Goal: Information Seeking & Learning: Learn about a topic

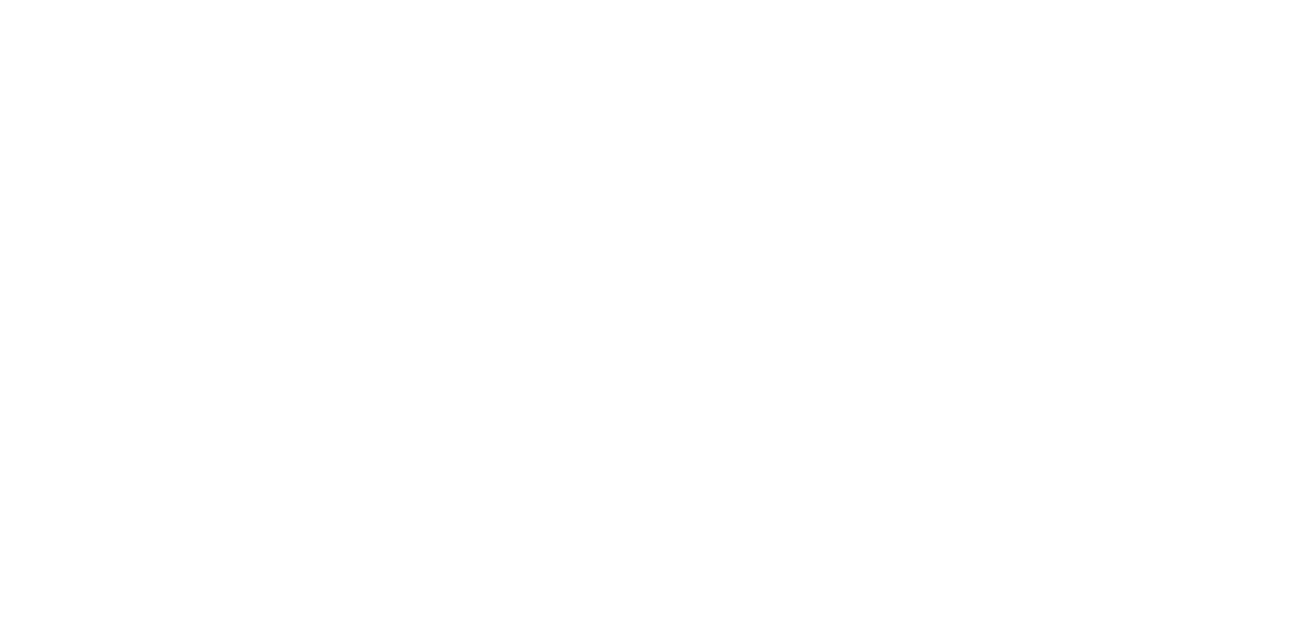
click at [891, 0] on html at bounding box center [652, 0] width 1305 height 0
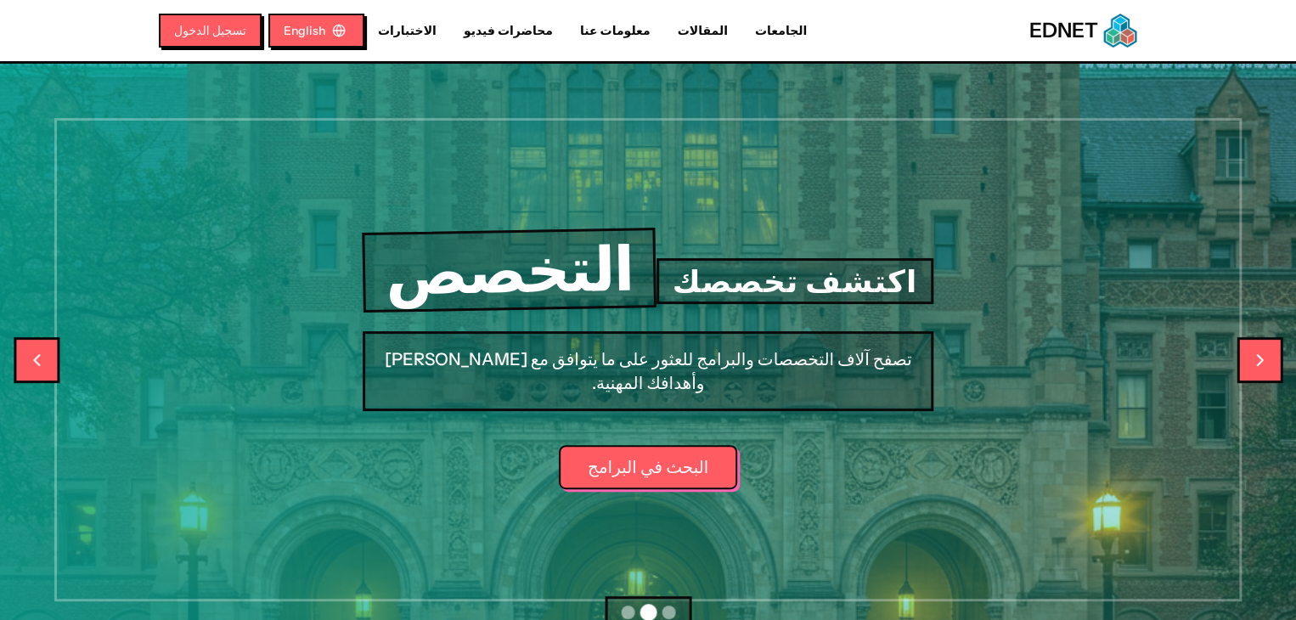
click at [955, 264] on div "اكتشف تخصصك التخصص تصفح آلاف التخصصات والبرامج للعثور على ما يتوافق مع شغفك وأه…" at bounding box center [648, 360] width 870 height 592
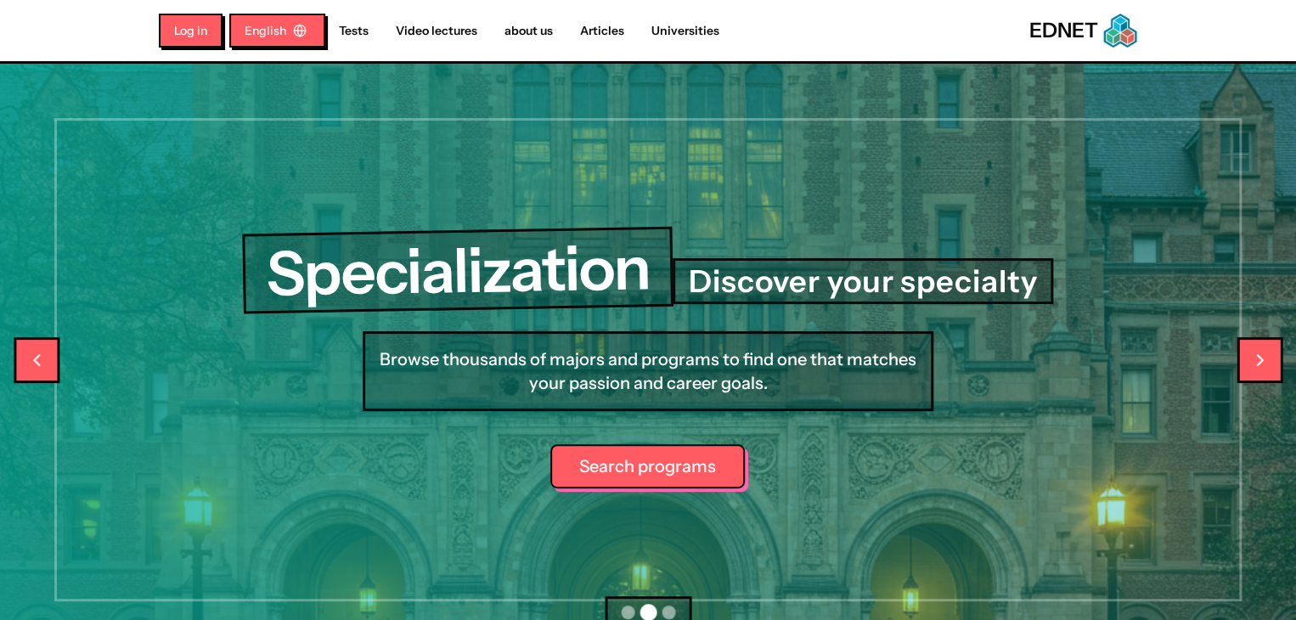
click at [638, 454] on font "Search programs" at bounding box center [647, 466] width 137 height 24
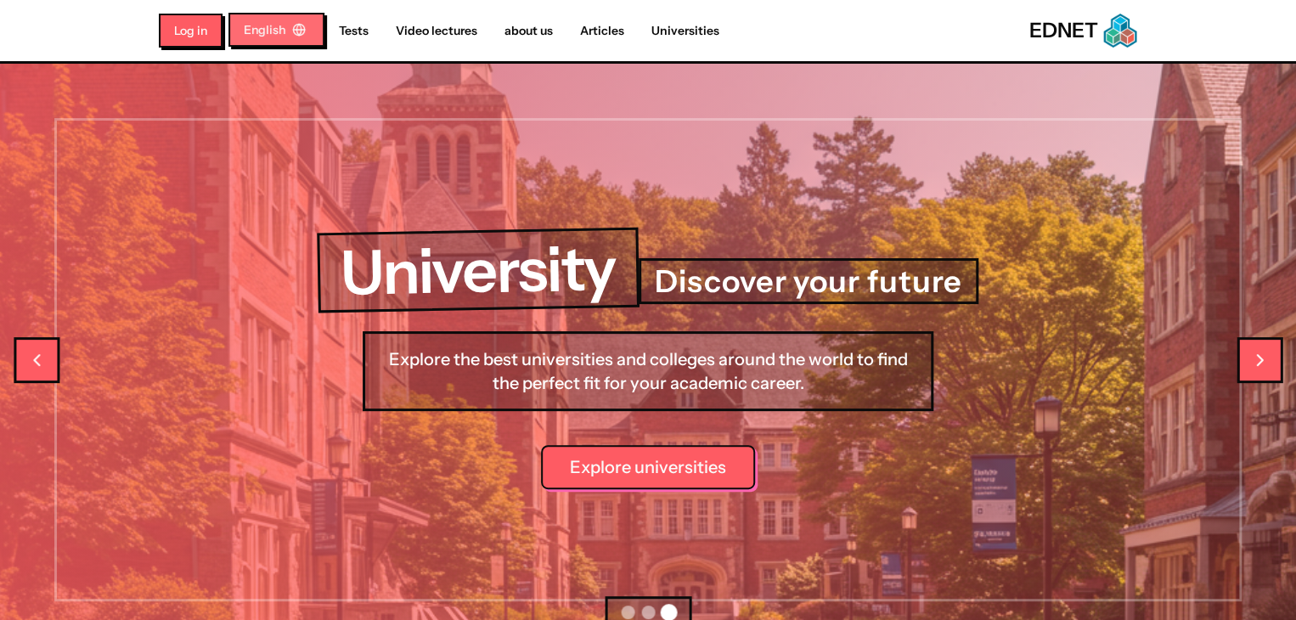
click at [244, 31] on font "English" at bounding box center [265, 29] width 42 height 15
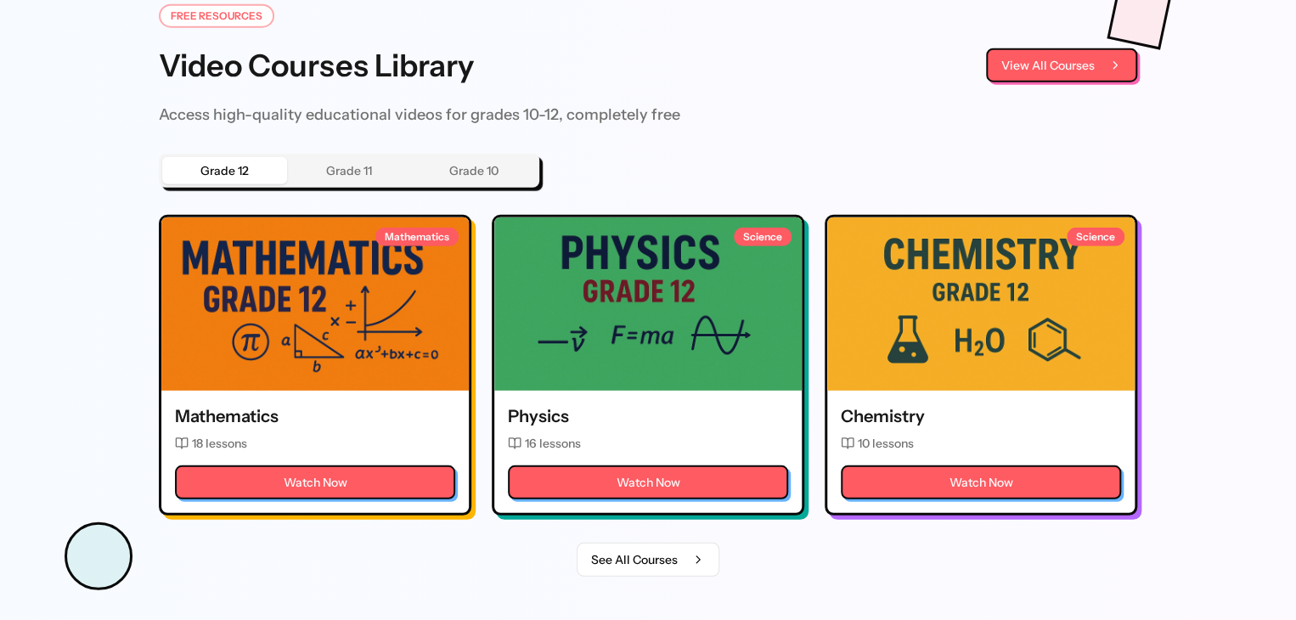
scroll to position [2241, 0]
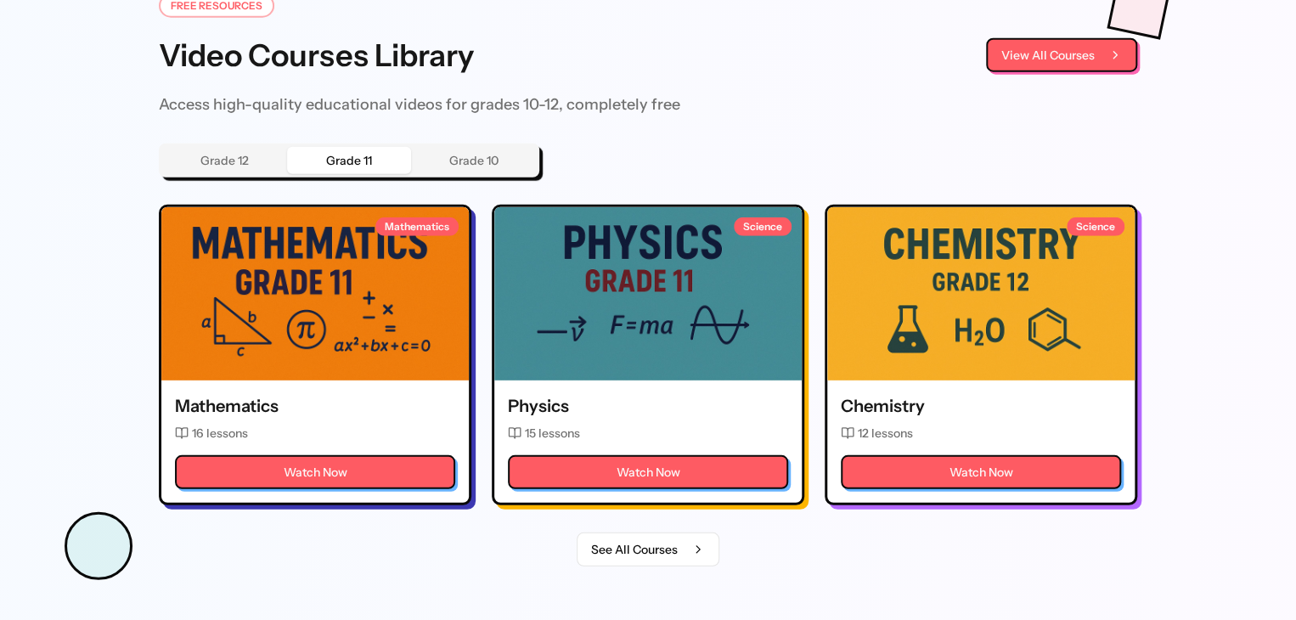
click at [287, 160] on button "Grade 11" at bounding box center [349, 160] width 125 height 27
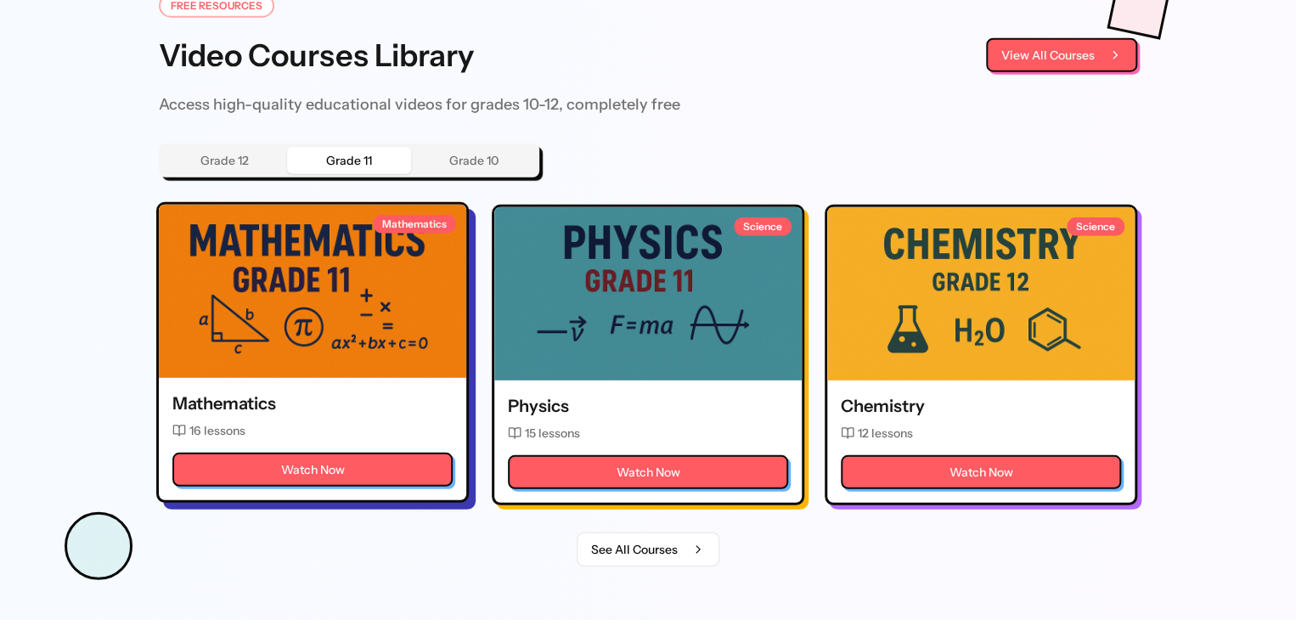
click at [265, 322] on div at bounding box center [312, 291] width 307 height 173
click at [242, 439] on div "16 lessons" at bounding box center [312, 430] width 280 height 17
click at [190, 341] on div at bounding box center [312, 291] width 307 height 173
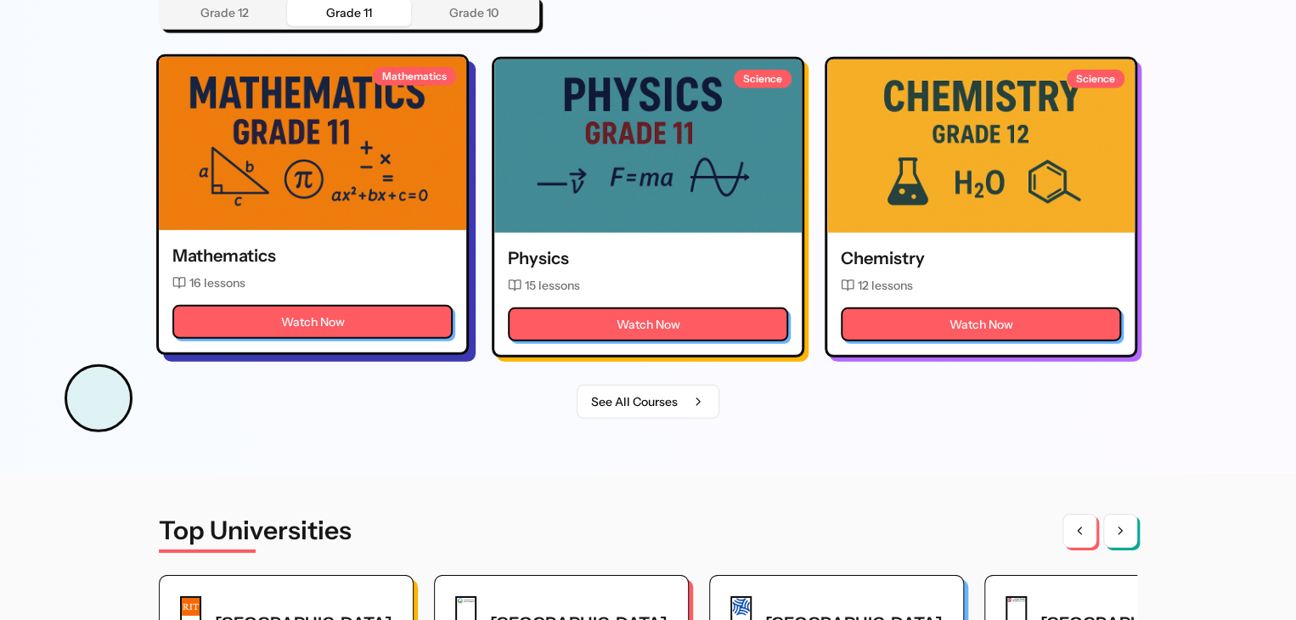
scroll to position [2310, 0]
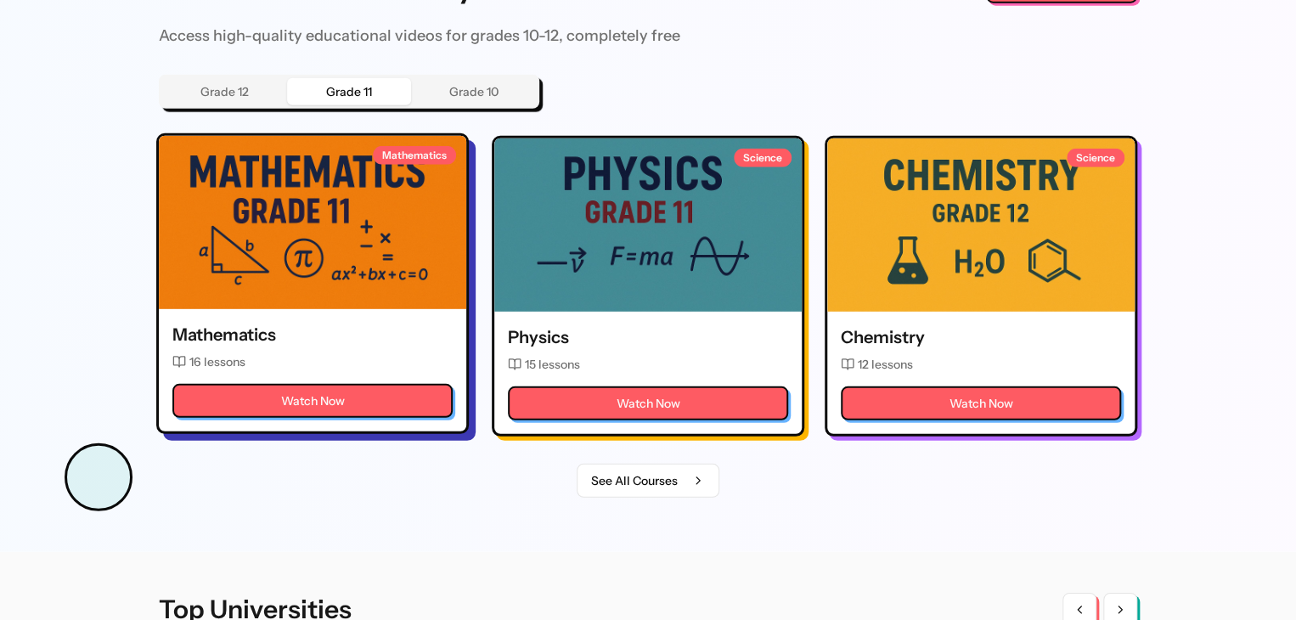
click at [292, 228] on button at bounding box center [312, 222] width 41 height 41
click at [257, 417] on link "Watch Now" at bounding box center [312, 400] width 280 height 34
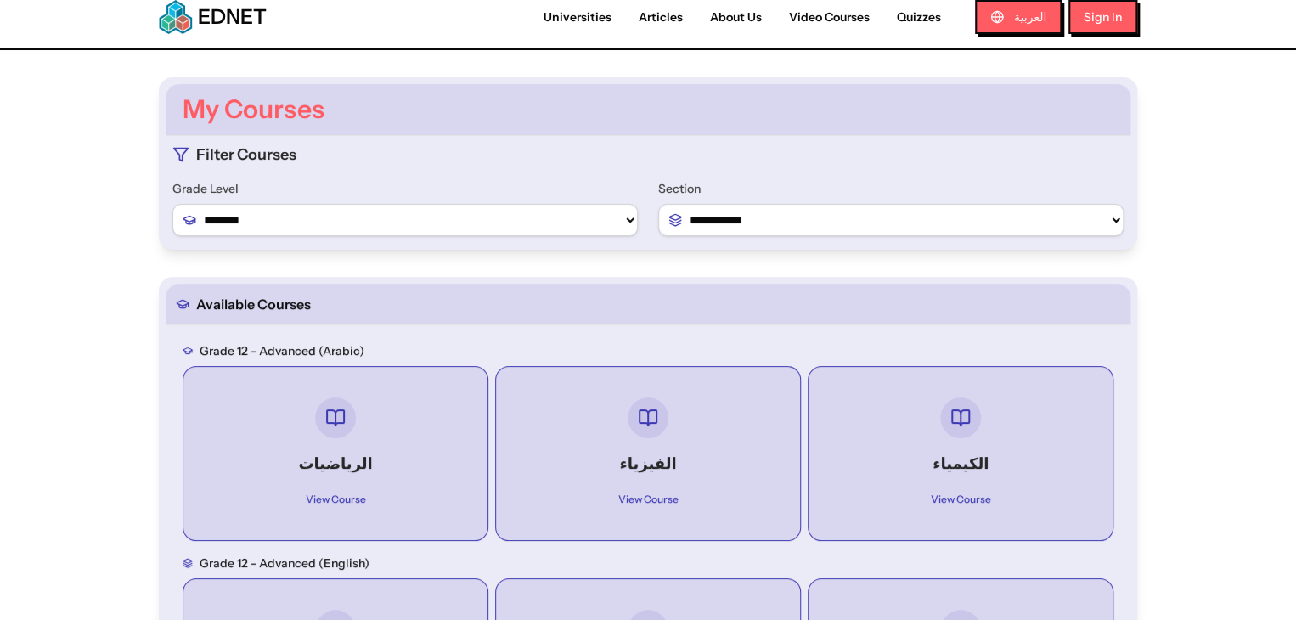
scroll to position [14, 0]
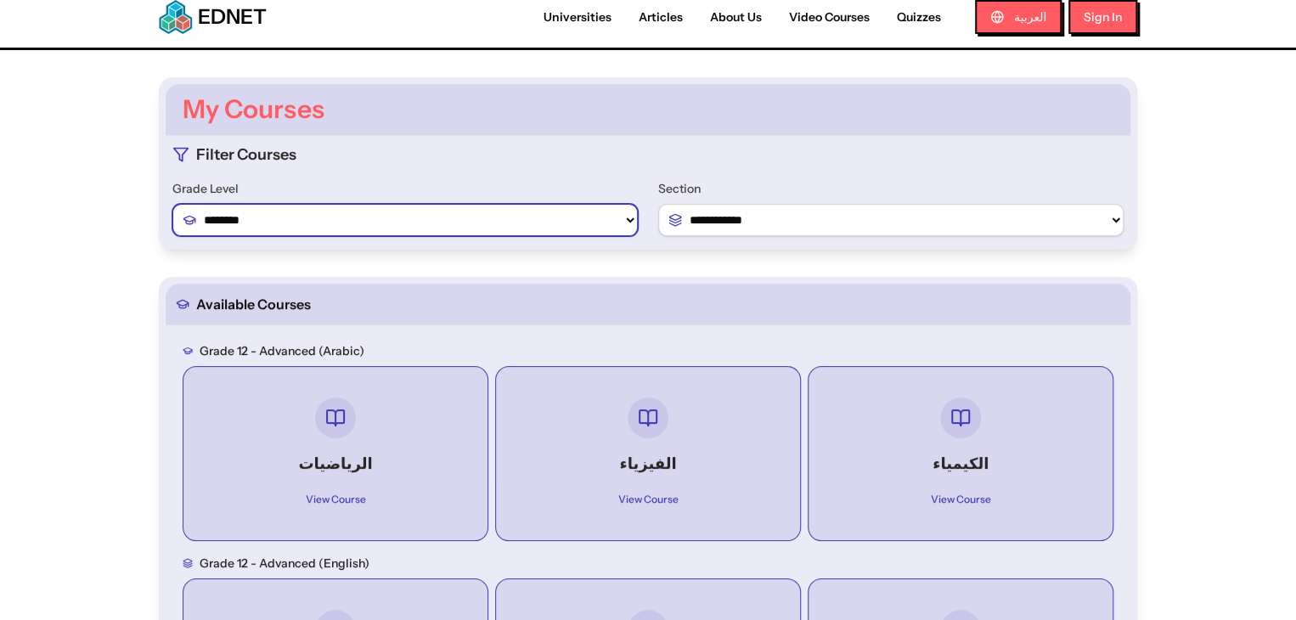
drag, startPoint x: 539, startPoint y: 228, endPoint x: 537, endPoint y: 220, distance: 8.7
click at [537, 222] on select "******** ******** ********" at bounding box center [404, 220] width 465 height 32
select select "*"
click at [172, 204] on select "******** ******** ********" at bounding box center [404, 220] width 465 height 32
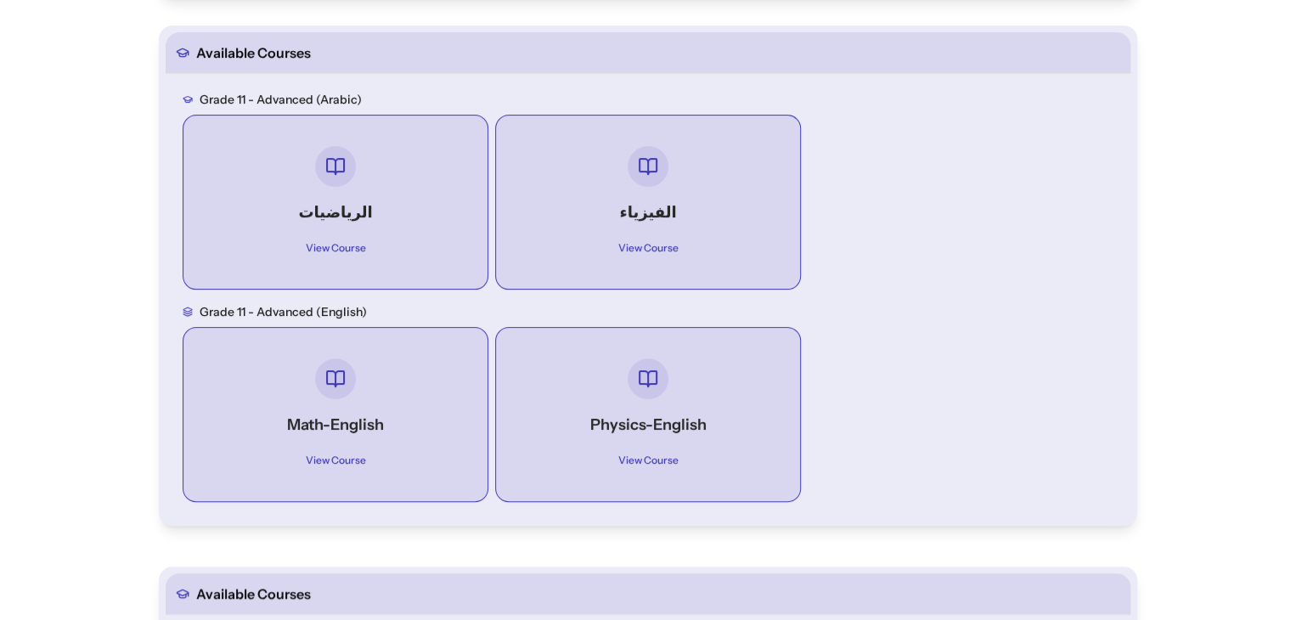
scroll to position [277, 0]
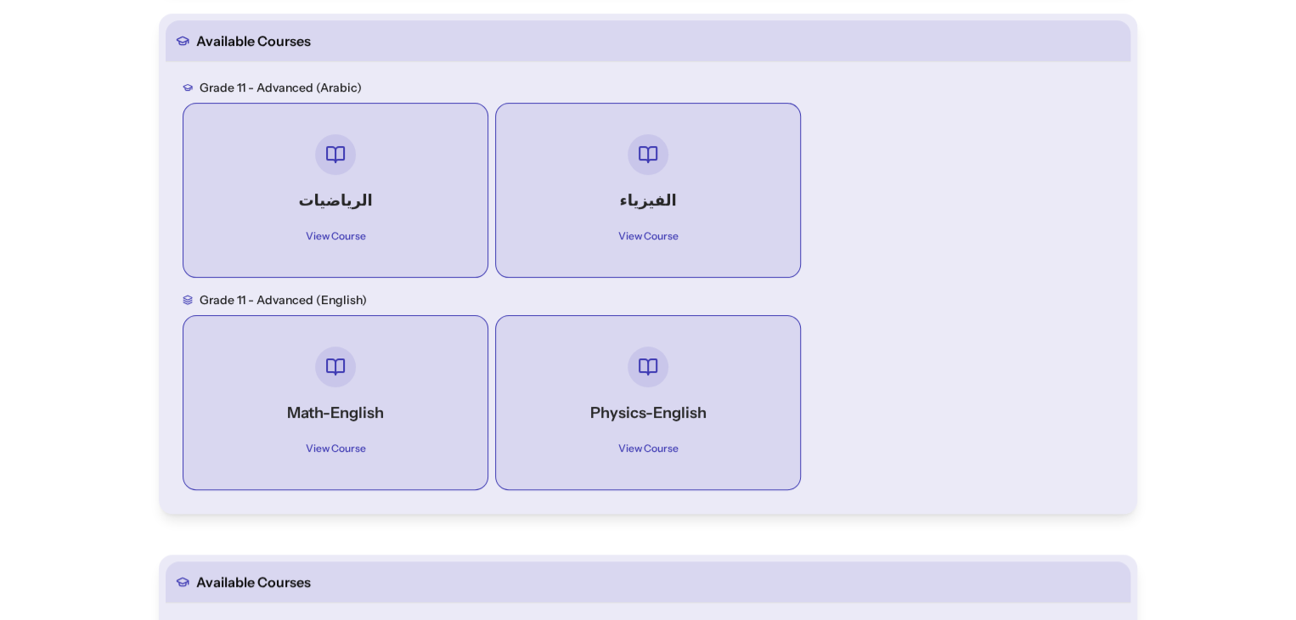
click at [324, 137] on div at bounding box center [335, 154] width 243 height 41
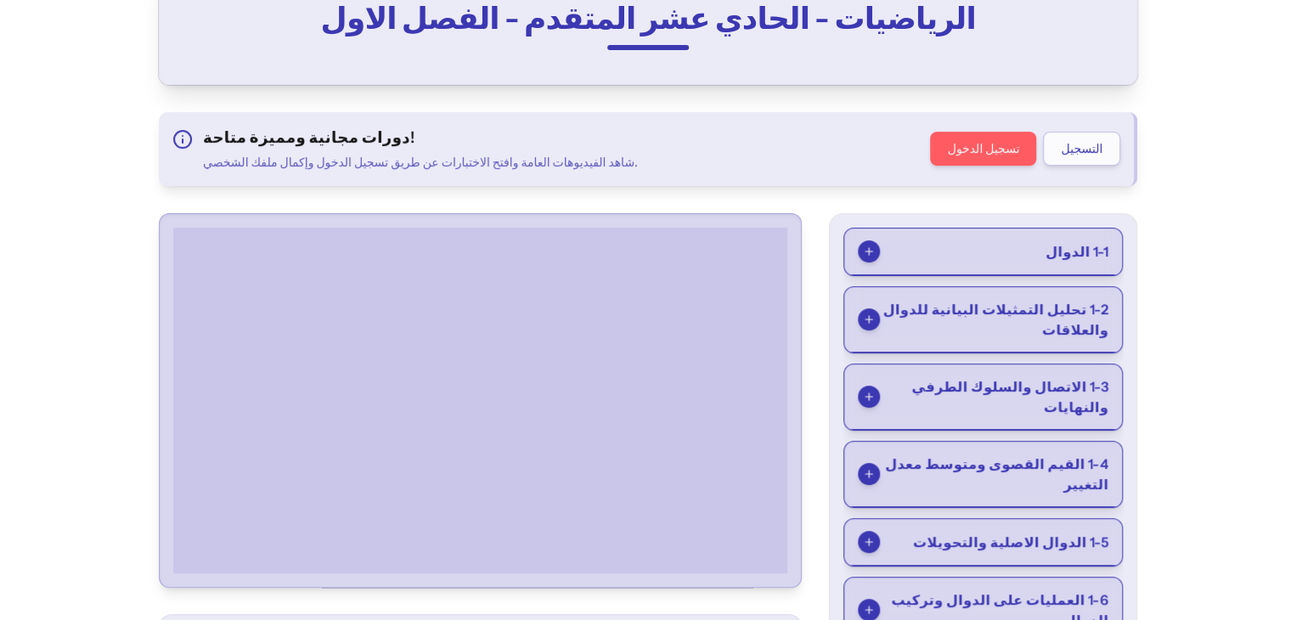
scroll to position [178, 0]
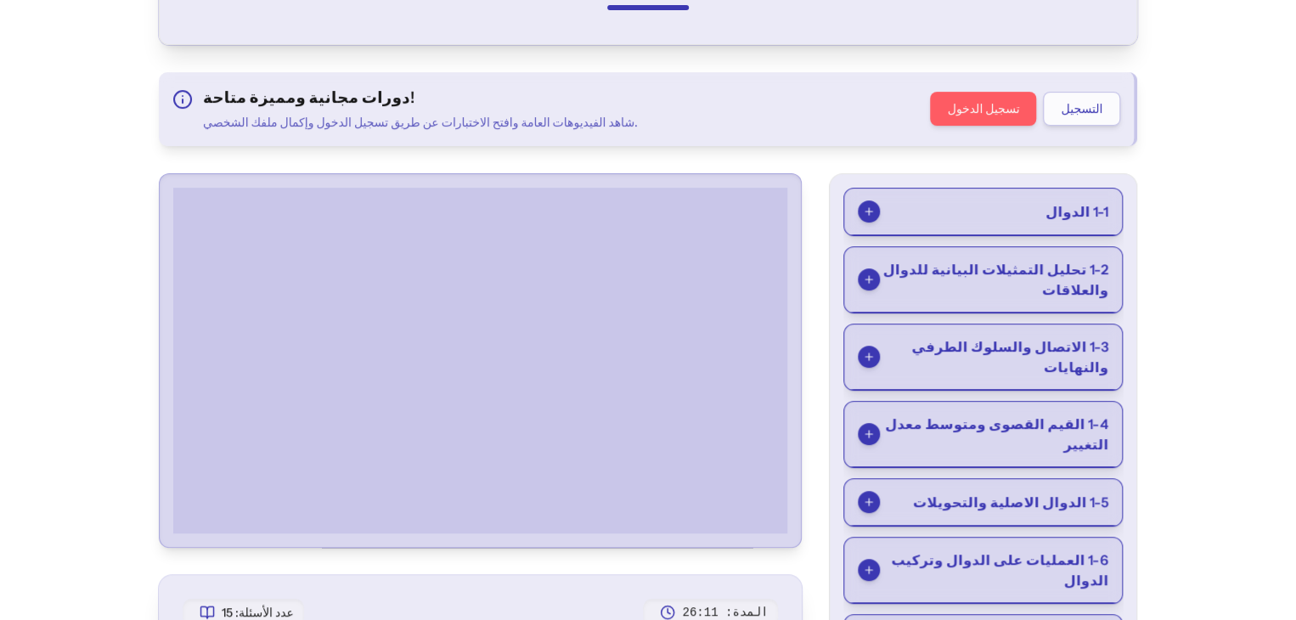
click at [1012, 414] on span "1-4 القيم القصوى ومتوسط معدل التغيير" at bounding box center [994, 434] width 228 height 41
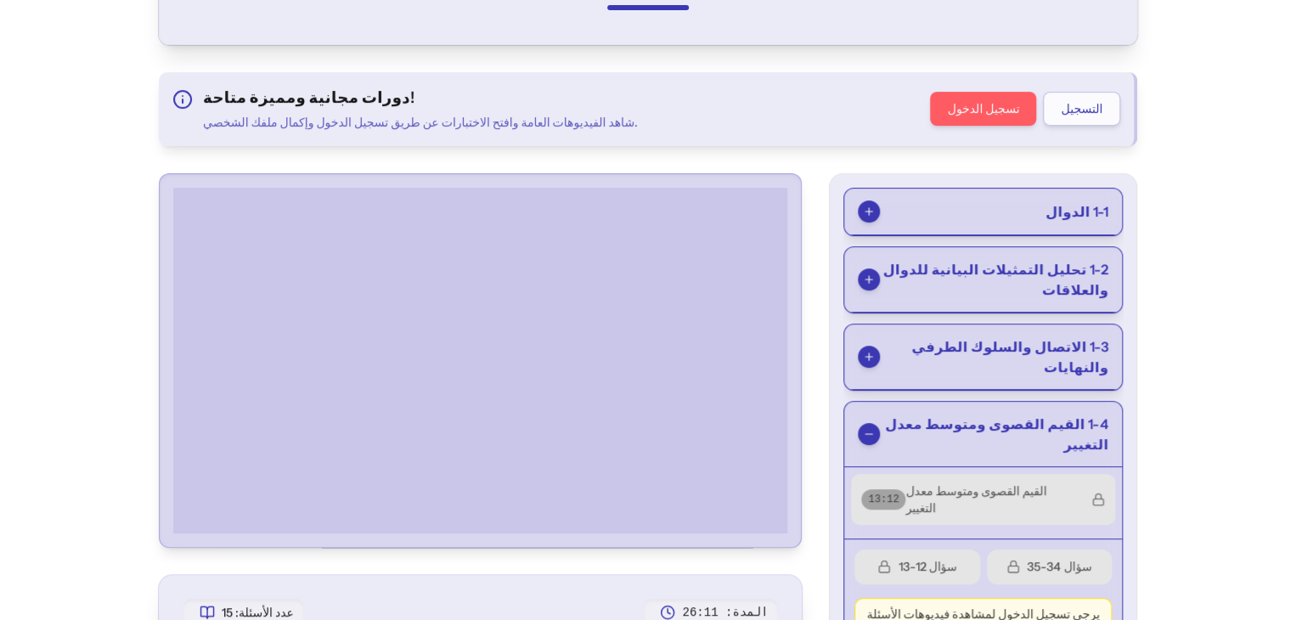
click at [956, 558] on span "سؤال 12-13" at bounding box center [927, 567] width 59 height 18
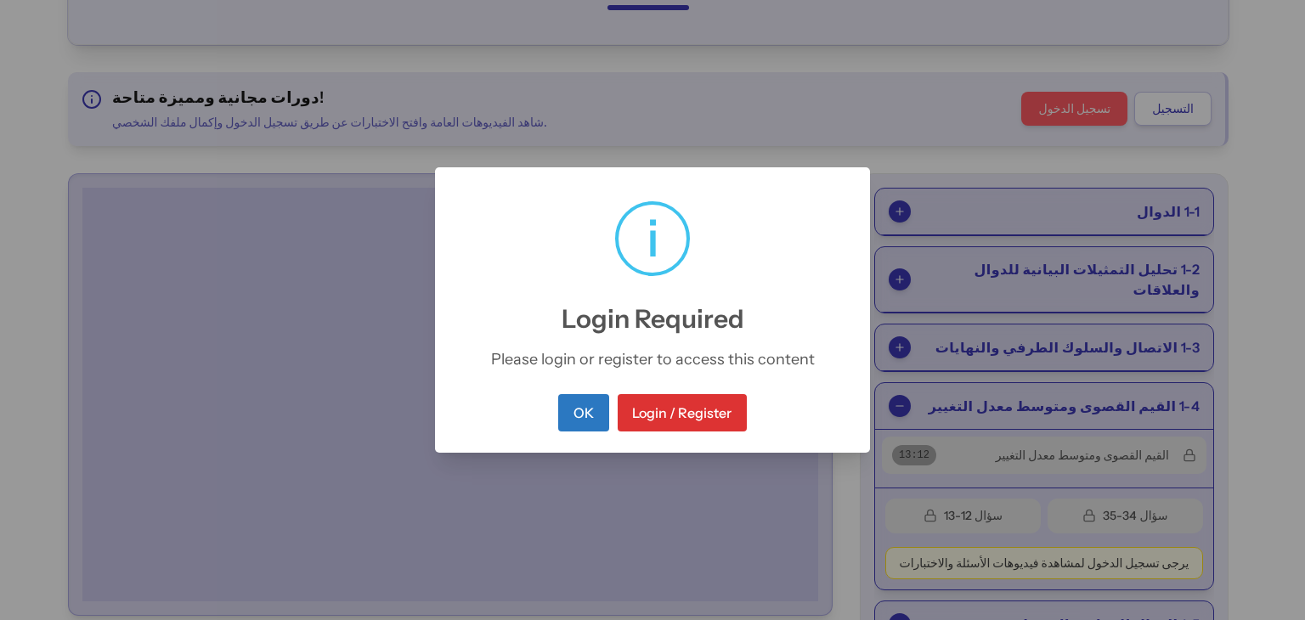
click at [584, 407] on button "OK" at bounding box center [583, 412] width 50 height 37
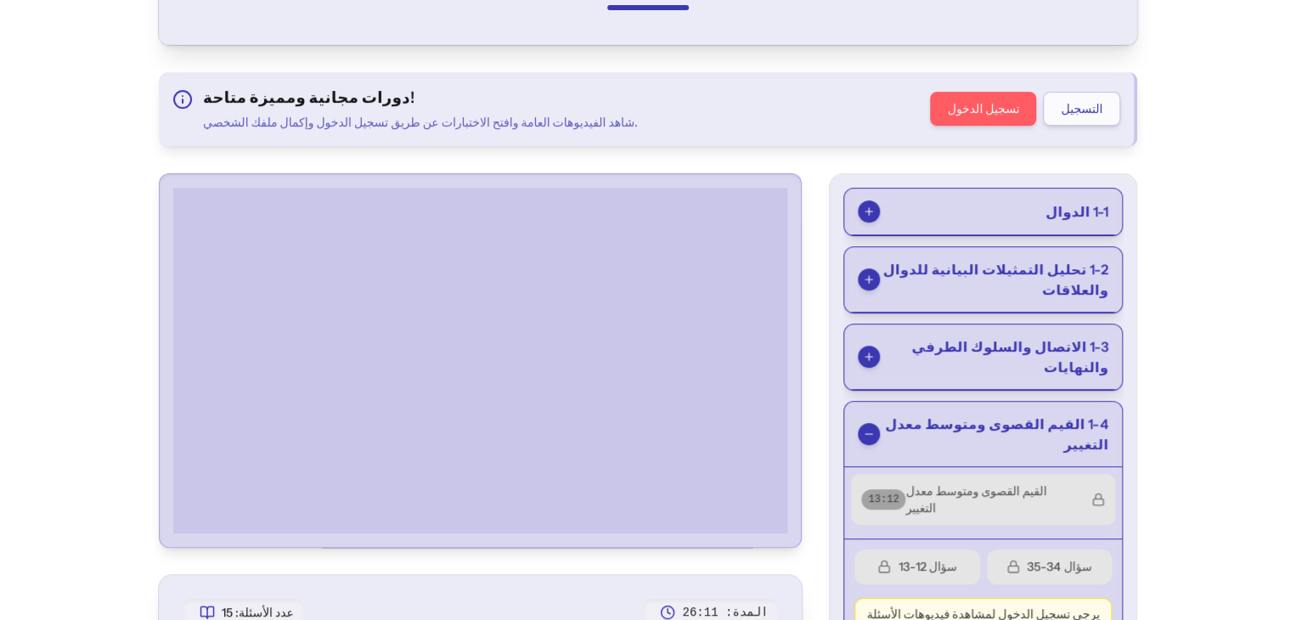
click at [1036, 103] on button "تسجيل الدخول" at bounding box center [983, 109] width 106 height 34
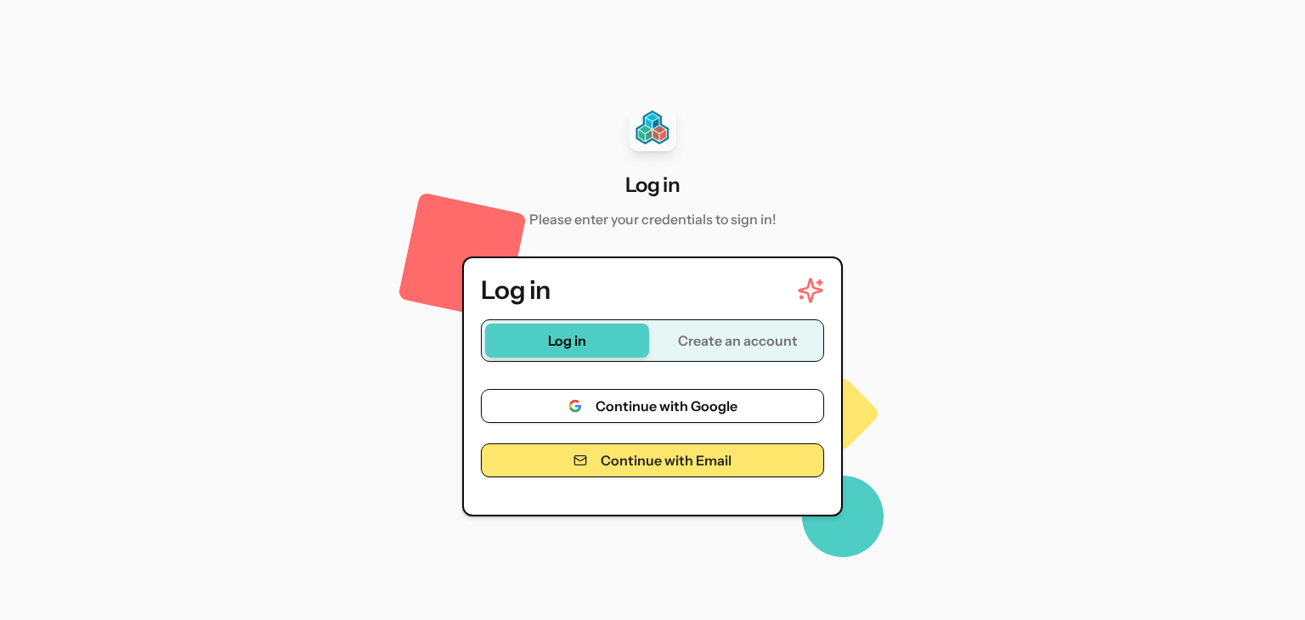
click at [618, 417] on button "Continue with Google" at bounding box center [652, 406] width 343 height 34
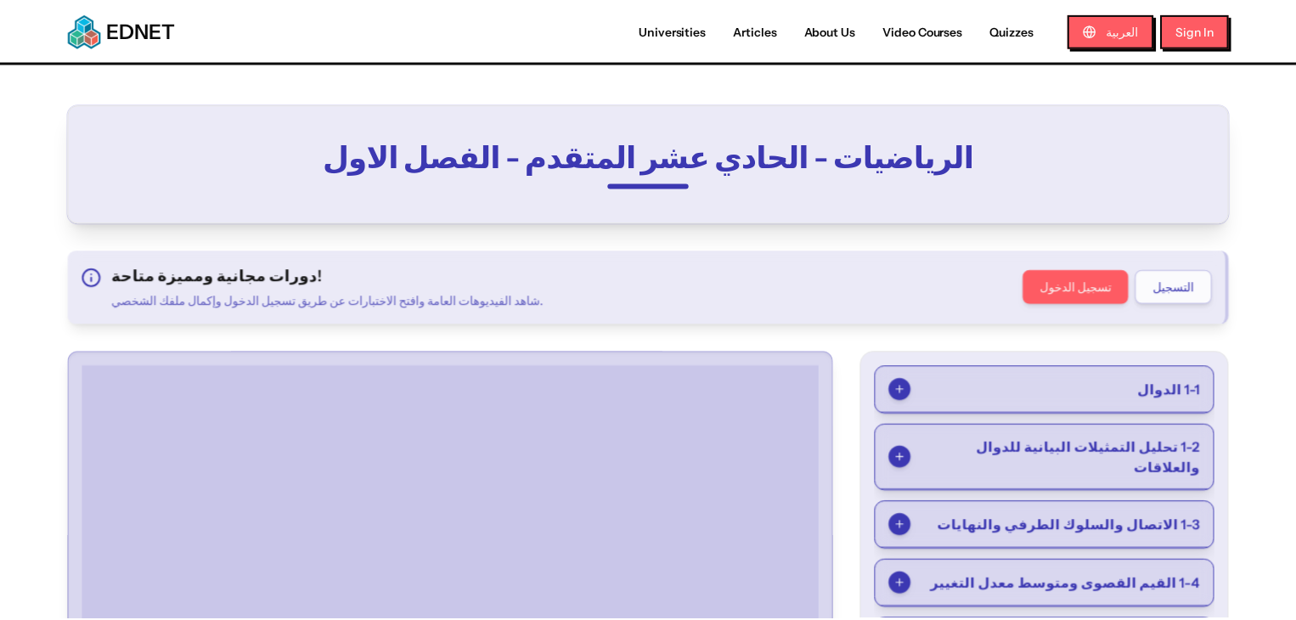
scroll to position [178, 0]
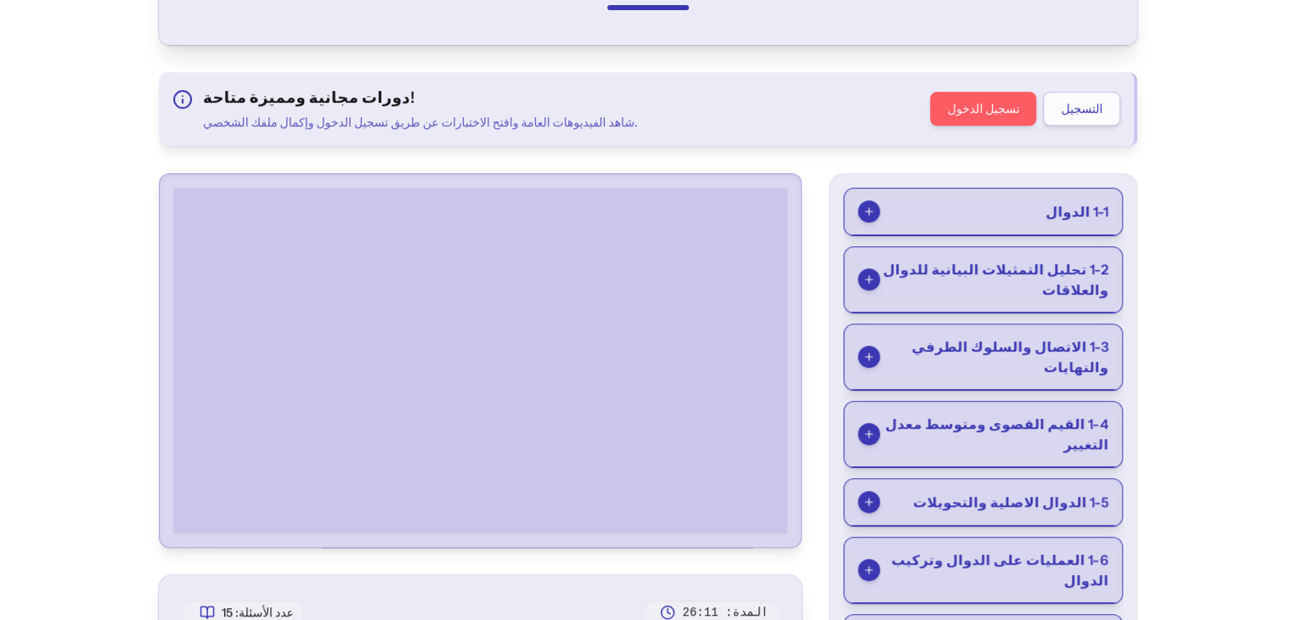
click at [1018, 479] on button "1-5 الدوال الاصلية والتحويلات" at bounding box center [983, 502] width 278 height 47
